Goal: Find contact information: Find contact information

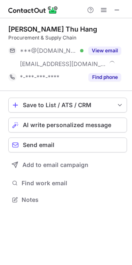
scroll to position [194, 132]
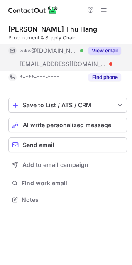
click at [113, 52] on button "View email" at bounding box center [105, 51] width 33 height 8
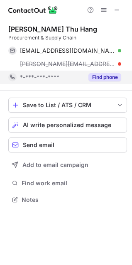
click at [108, 78] on button "Find phone" at bounding box center [105, 77] width 33 height 8
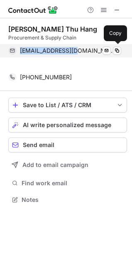
scroll to position [181, 132]
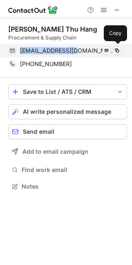
drag, startPoint x: 74, startPoint y: 52, endPoint x: 17, endPoint y: 51, distance: 57.4
click at [17, 51] on div "hangttt@gmail.com Verified Send email Copy" at bounding box center [64, 50] width 113 height 13
